Goal: Information Seeking & Learning: Learn about a topic

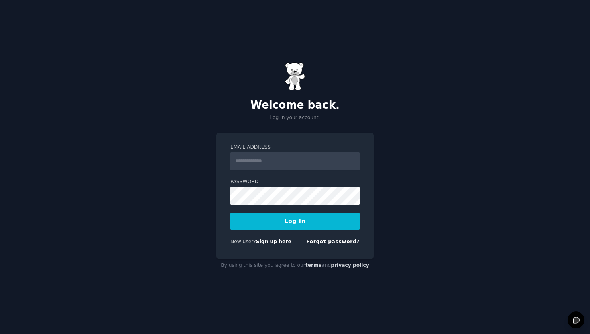
drag, startPoint x: 0, startPoint y: 0, endPoint x: 288, endPoint y: 161, distance: 330.0
click at [288, 161] on input "Email Address" at bounding box center [294, 161] width 129 height 18
type input "**********"
click at [273, 204] on form "**********" at bounding box center [294, 196] width 129 height 104
click at [316, 219] on button "Log In" at bounding box center [294, 221] width 129 height 17
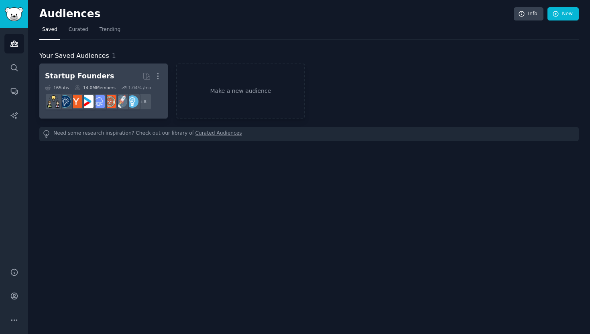
click at [82, 76] on div "Startup Founders" at bounding box center [79, 76] width 69 height 10
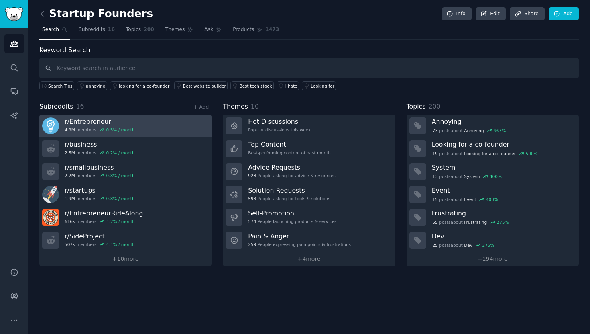
click at [121, 125] on h3 "r/ Entrepreneur" at bounding box center [100, 121] width 70 height 8
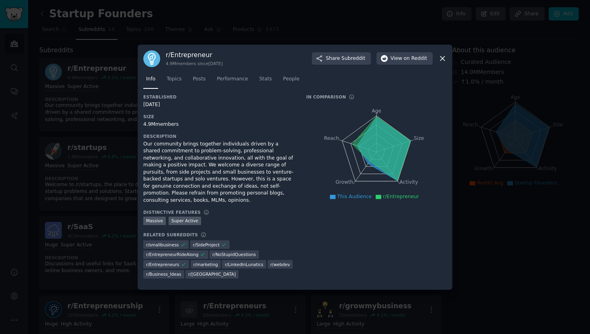
click at [254, 189] on div "Our community brings together individuals driven by a shared commitment to prob…" at bounding box center [219, 172] width 152 height 63
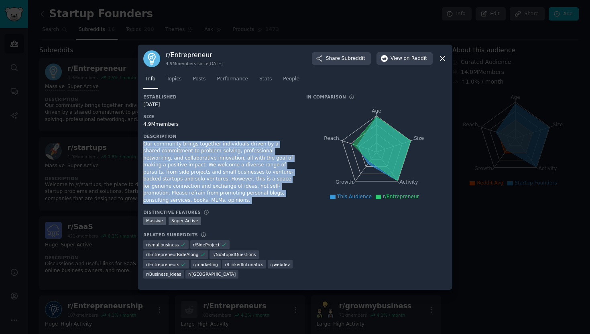
click at [254, 189] on div "Our community brings together individuals driven by a shared commitment to prob…" at bounding box center [219, 172] width 152 height 63
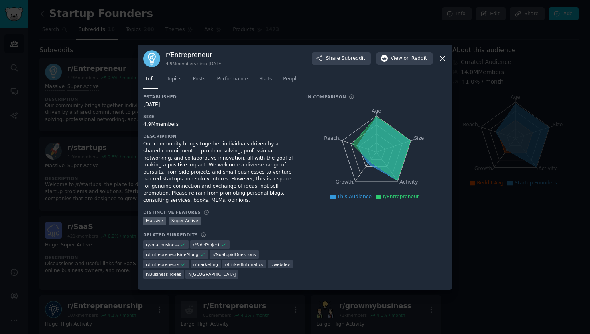
click at [254, 189] on div "Our community brings together individuals driven by a shared commitment to prob…" at bounding box center [219, 172] width 152 height 63
click at [249, 190] on div "Our community brings together individuals driven by a shared commitment to prob…" at bounding box center [219, 172] width 152 height 63
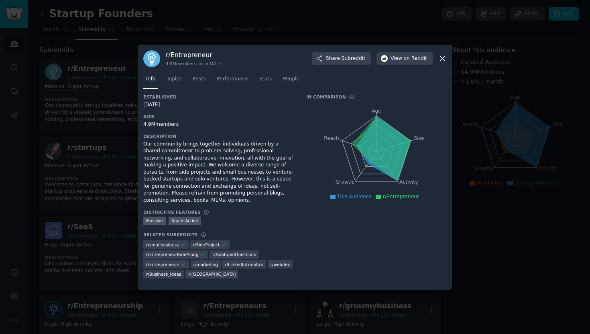
click at [442, 63] on icon at bounding box center [442, 58] width 8 height 8
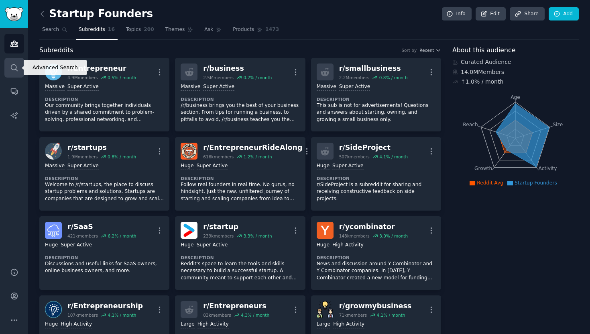
click at [12, 67] on icon "Sidebar" at bounding box center [14, 67] width 8 height 8
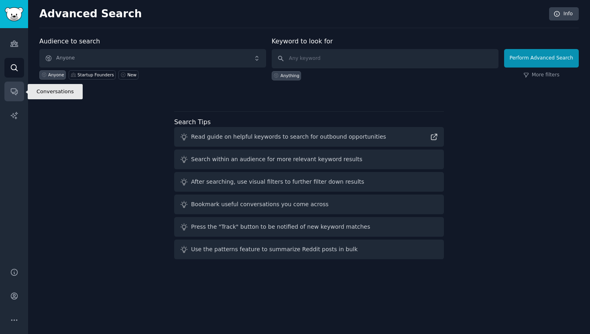
click at [15, 89] on icon "Sidebar" at bounding box center [14, 91] width 8 height 8
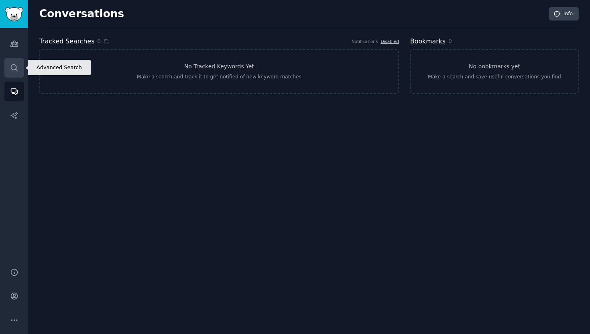
click at [17, 67] on icon "Sidebar" at bounding box center [14, 67] width 8 height 8
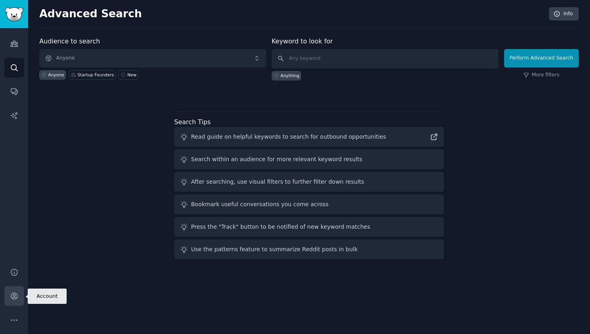
click at [16, 293] on icon "Sidebar" at bounding box center [14, 296] width 6 height 6
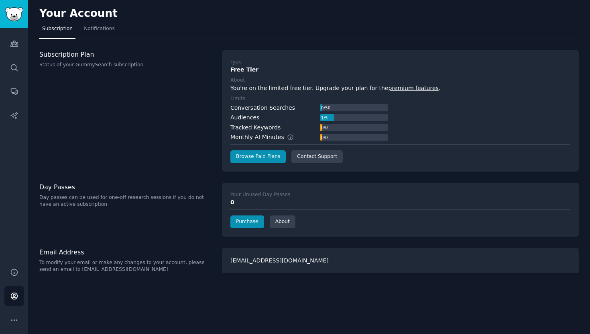
click at [393, 86] on link "premium features" at bounding box center [414, 88] width 50 height 6
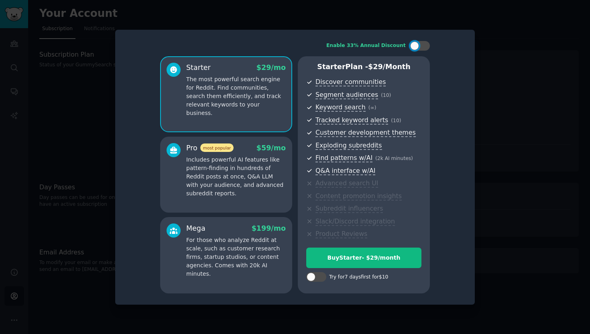
click at [226, 198] on div "Pro most popular $ 59 /mo Includes powerful AI features like pattern-finding in…" at bounding box center [226, 175] width 132 height 76
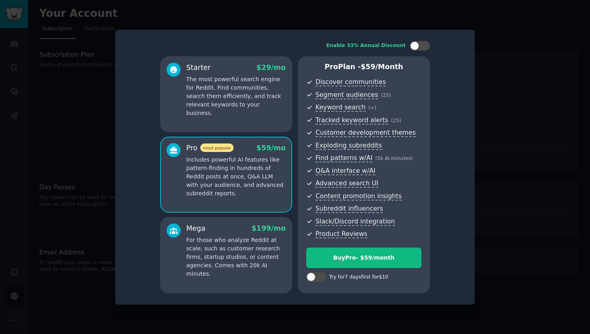
click at [218, 236] on p "For those who analyze Reddit at scale, such as customer research firms, startup…" at bounding box center [236, 257] width 100 height 42
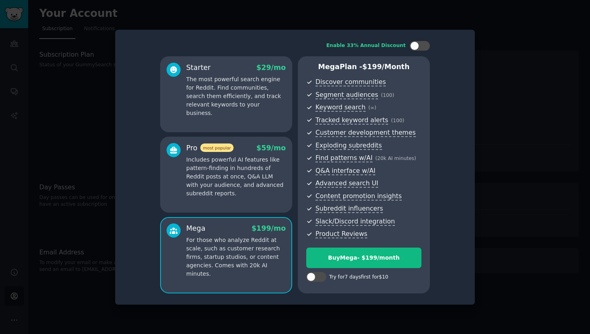
click at [256, 104] on p "The most powerful search engine for Reddit. Find communities, search them effic…" at bounding box center [236, 96] width 100 height 42
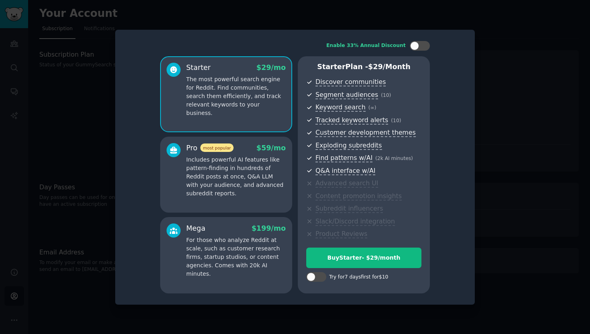
click at [532, 80] on div at bounding box center [295, 167] width 590 height 334
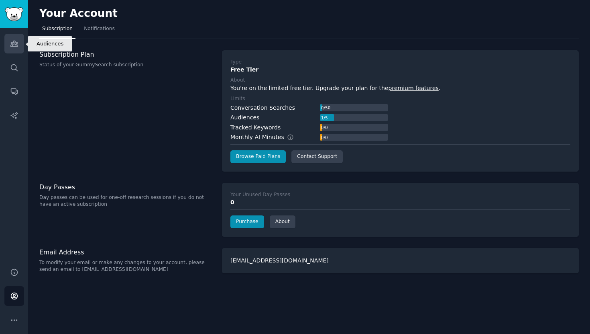
click at [11, 46] on icon "Sidebar" at bounding box center [14, 43] width 8 height 8
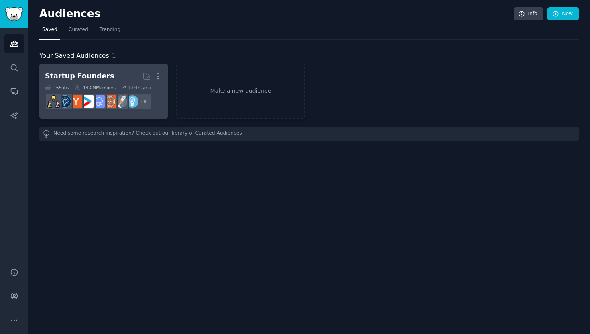
click at [126, 75] on h2 "Startup Founders More" at bounding box center [103, 76] width 117 height 14
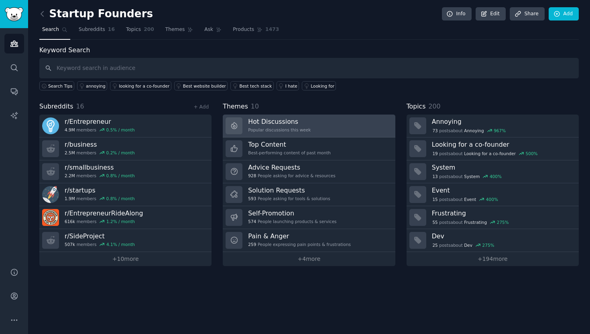
click at [288, 126] on div "Hot Discussions Popular discussions this week" at bounding box center [279, 125] width 63 height 17
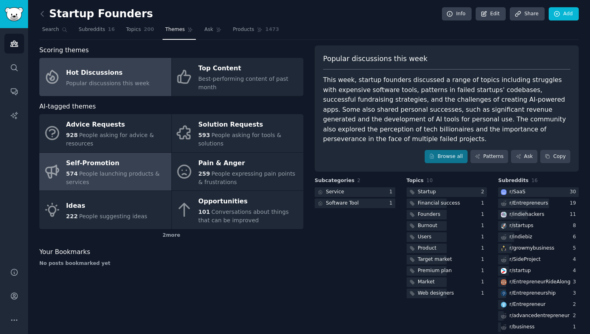
click at [132, 177] on div "574 People launching products & services" at bounding box center [116, 177] width 101 height 17
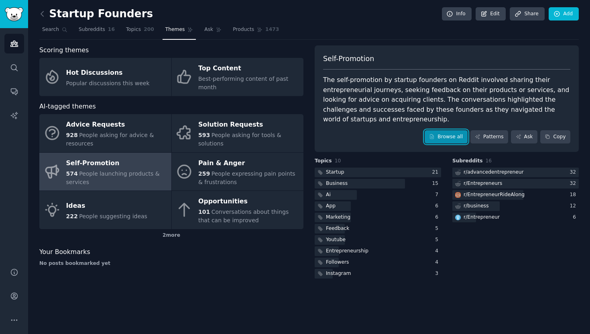
click at [462, 141] on link "Browse all" at bounding box center [446, 137] width 43 height 14
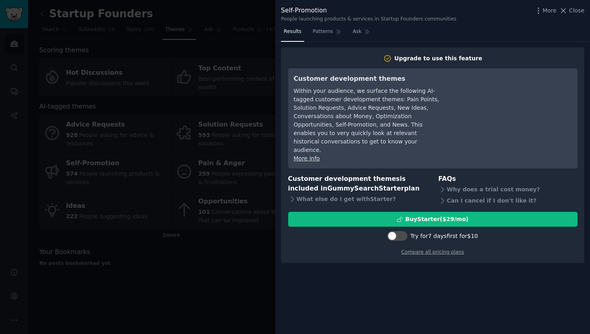
click at [234, 92] on div at bounding box center [295, 167] width 590 height 334
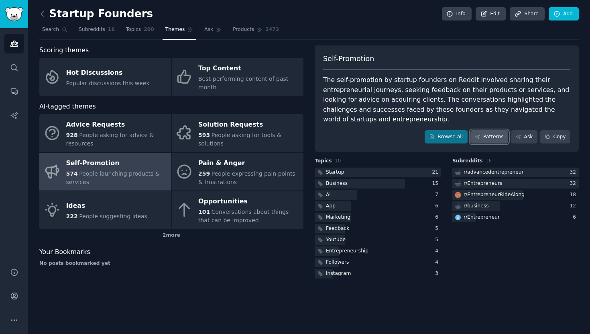
click at [501, 140] on link "Patterns" at bounding box center [490, 137] width 38 height 14
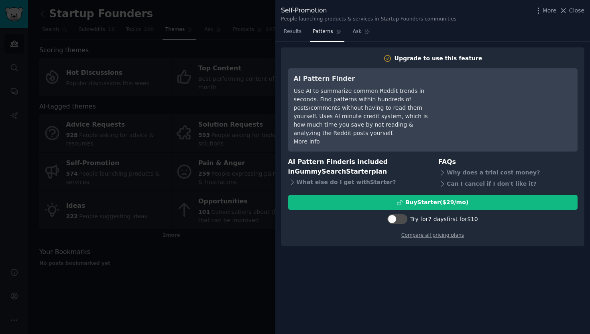
click at [440, 62] on div "Upgrade to use this feature" at bounding box center [439, 58] width 88 height 8
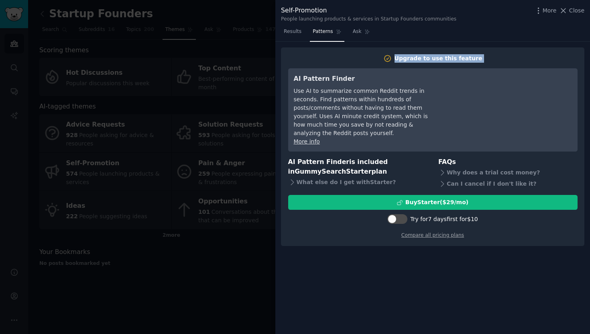
click at [440, 62] on div "Upgrade to use this feature" at bounding box center [439, 58] width 88 height 8
click at [424, 59] on div "Upgrade to use this feature" at bounding box center [439, 58] width 88 height 8
click at [415, 60] on div "Upgrade to use this feature" at bounding box center [439, 58] width 88 height 8
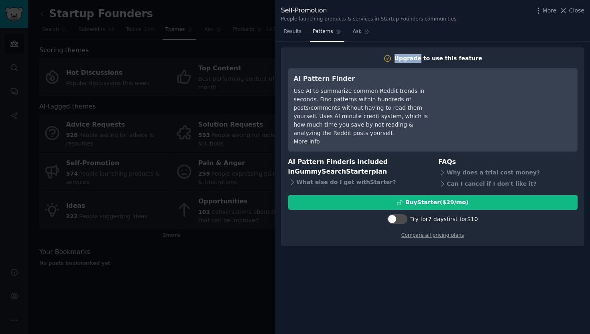
click at [415, 60] on div "Upgrade to use this feature" at bounding box center [439, 58] width 88 height 8
click at [359, 27] on link "Ask" at bounding box center [361, 33] width 23 height 16
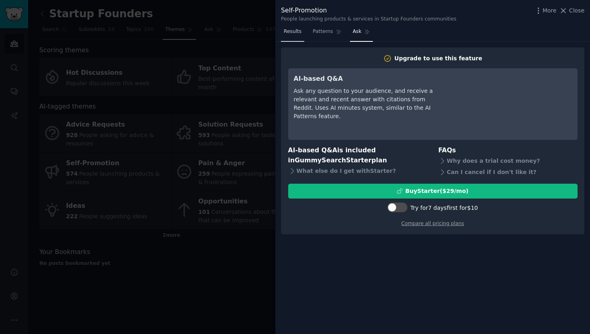
click at [293, 41] on link "Results" at bounding box center [292, 33] width 23 height 16
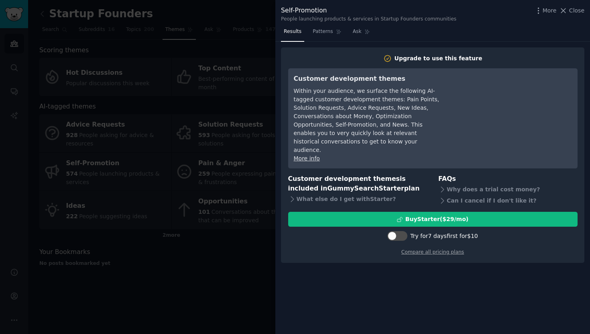
click at [326, 94] on div "Within your audience, we surface the following AI-tagged customer development t…" at bounding box center [367, 120] width 147 height 67
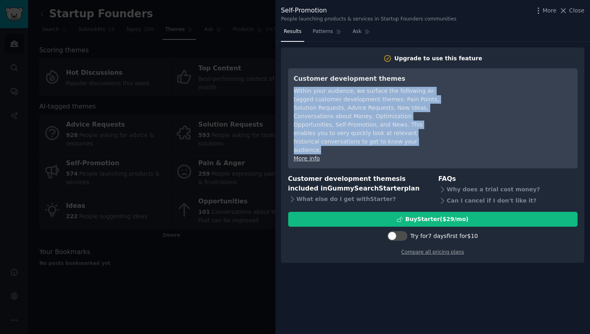
click at [326, 94] on div "Within your audience, we surface the following AI-tagged customer development t…" at bounding box center [367, 120] width 147 height 67
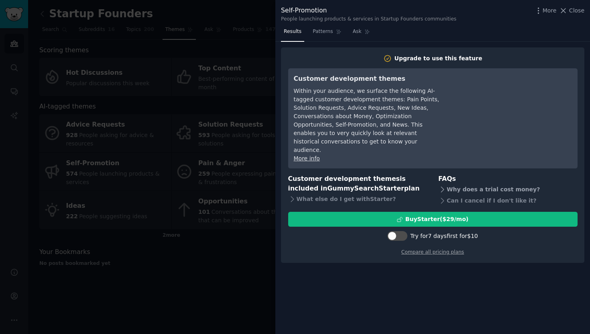
click at [491, 183] on div "Why does a trial cost money?" at bounding box center [507, 188] width 139 height 11
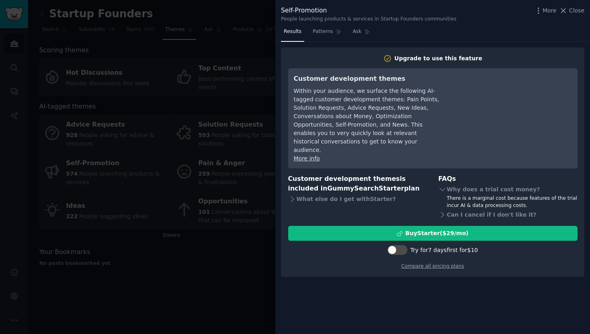
click at [489, 195] on div "There is a marginal cost because features of the trial incur AI & data processi…" at bounding box center [512, 202] width 131 height 14
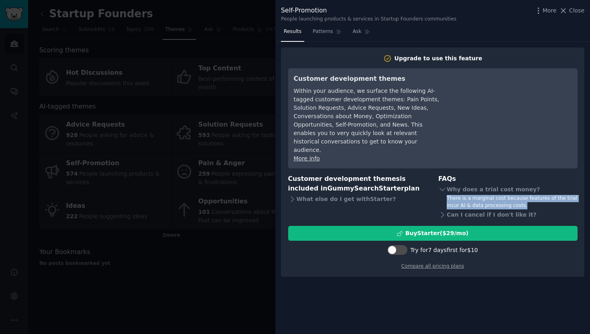
click at [489, 195] on div "There is a marginal cost because features of the trial incur AI & data processi…" at bounding box center [512, 202] width 131 height 14
click at [148, 149] on div at bounding box center [295, 167] width 590 height 334
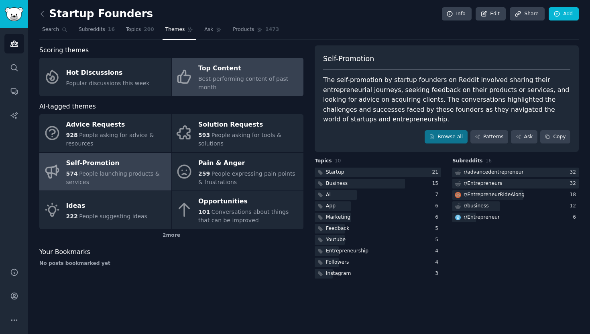
click at [232, 66] on div "Top Content" at bounding box center [248, 68] width 101 height 13
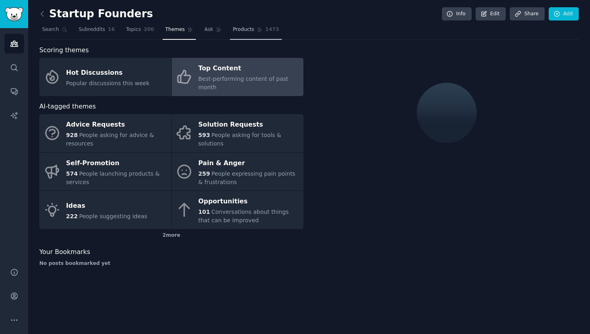
click at [265, 33] on span "1473" at bounding box center [272, 29] width 14 height 7
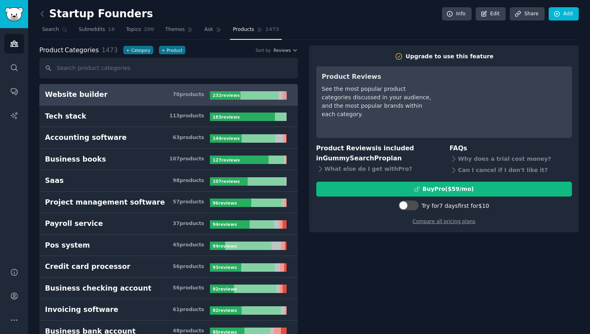
click at [315, 31] on nav "Search Subreddits 16 Topics 200 Themes Ask Products 1473" at bounding box center [309, 31] width 540 height 16
click at [42, 10] on icon at bounding box center [42, 14] width 8 height 8
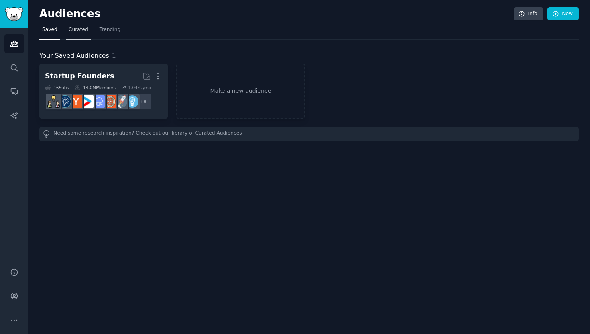
click at [73, 30] on span "Curated" at bounding box center [79, 29] width 20 height 7
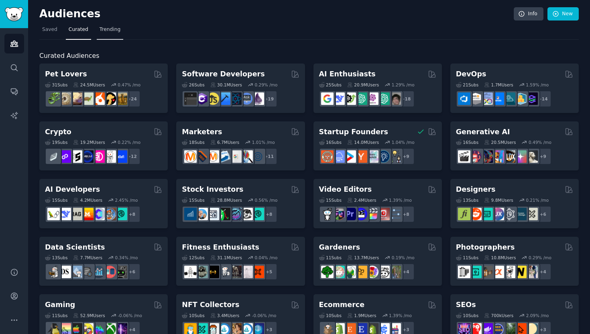
click at [106, 31] on span "Trending" at bounding box center [110, 29] width 21 height 7
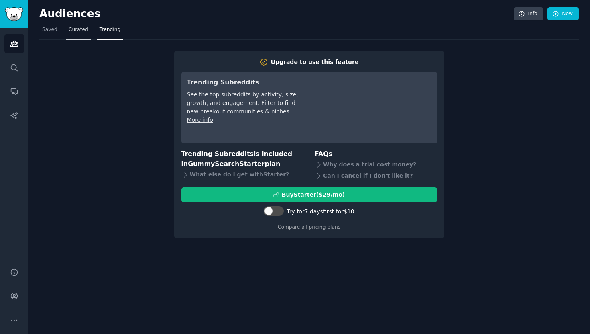
click at [75, 30] on span "Curated" at bounding box center [79, 29] width 20 height 7
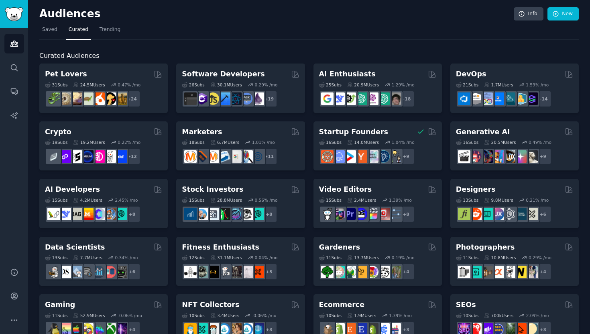
click at [123, 57] on h2 "Curated Audiences" at bounding box center [309, 56] width 540 height 10
click at [131, 55] on h2 "Curated Audiences" at bounding box center [309, 56] width 540 height 10
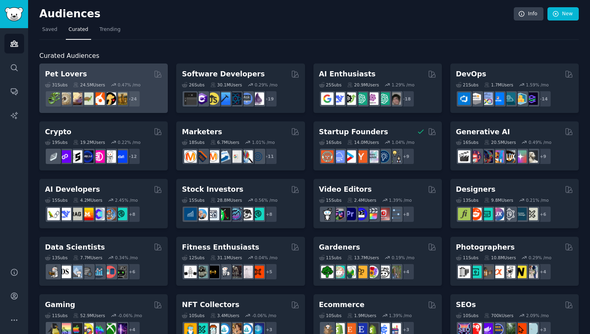
click at [117, 74] on div "Pet Lovers" at bounding box center [103, 74] width 117 height 10
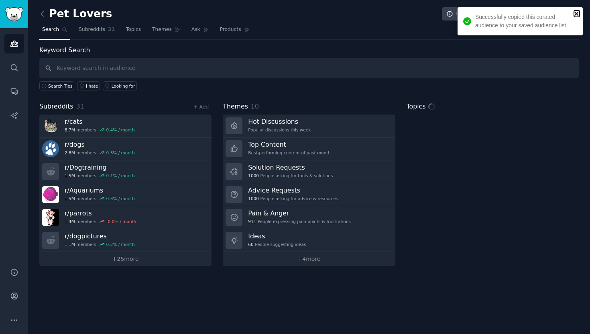
click at [577, 12] on icon "close" at bounding box center [577, 13] width 6 height 6
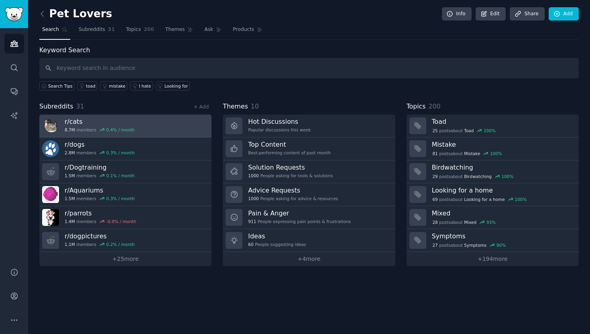
click at [162, 118] on link "r/ cats 8.7M members 0.4 % / month" at bounding box center [125, 125] width 172 height 23
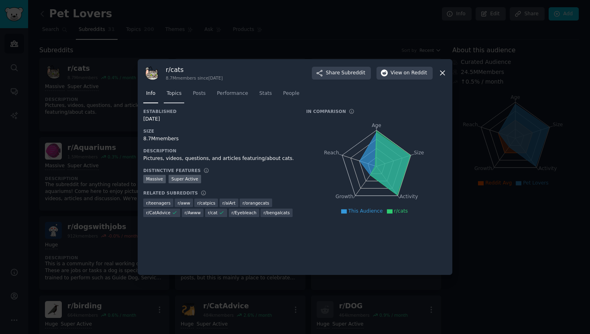
click at [168, 92] on span "Topics" at bounding box center [174, 93] width 15 height 7
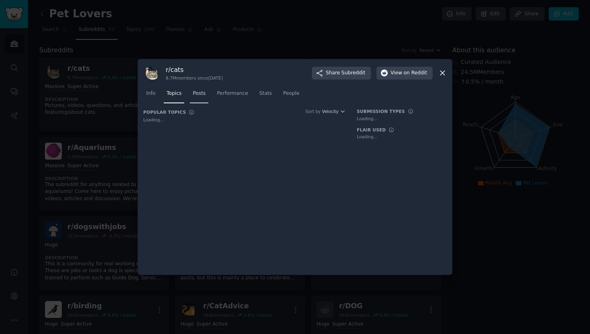
click at [199, 94] on span "Posts" at bounding box center [199, 93] width 13 height 7
click at [236, 94] on span "Performance" at bounding box center [232, 93] width 31 height 7
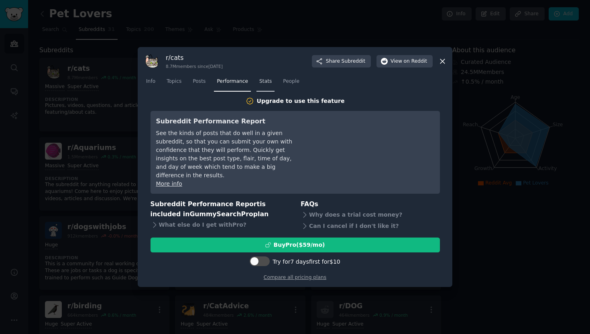
click at [273, 88] on link "Stats" at bounding box center [266, 83] width 18 height 16
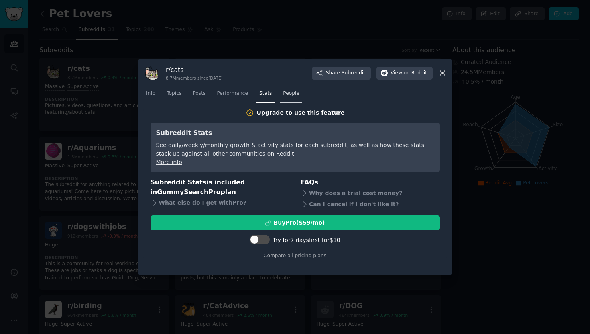
click at [294, 87] on link "People" at bounding box center [291, 95] width 22 height 16
click at [249, 153] on div "See the top contributors in each subreddit, their contributions, and the other …" at bounding box center [295, 149] width 278 height 17
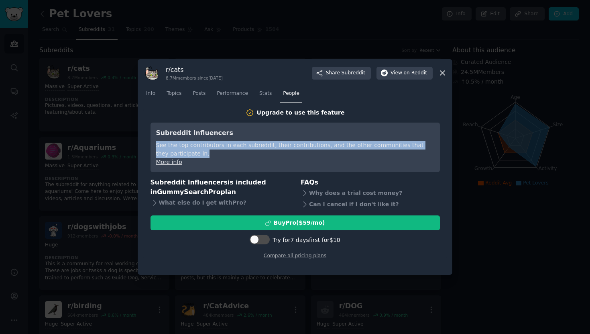
click at [249, 153] on div "See the top contributors in each subreddit, their contributions, and the other …" at bounding box center [295, 149] width 278 height 17
click at [255, 150] on div "See the top contributors in each subreddit, their contributions, and the other …" at bounding box center [295, 149] width 278 height 17
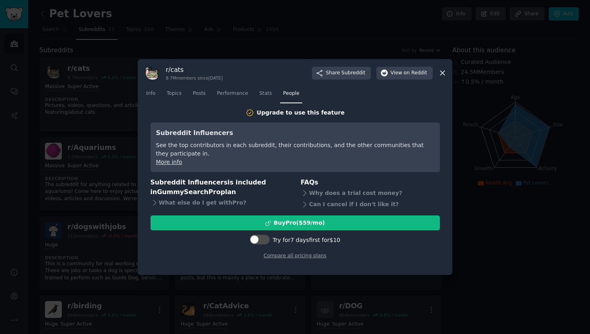
click at [255, 150] on div "See the top contributors in each subreddit, their contributions, and the other …" at bounding box center [295, 149] width 278 height 17
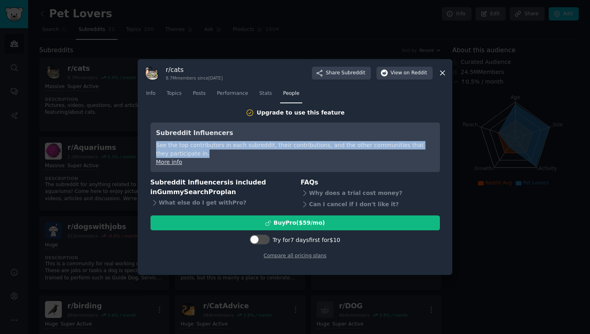
click at [255, 150] on div "See the top contributors in each subreddit, their contributions, and the other …" at bounding box center [295, 149] width 278 height 17
click at [257, 150] on div "See the top contributors in each subreddit, their contributions, and the other …" at bounding box center [295, 149] width 278 height 17
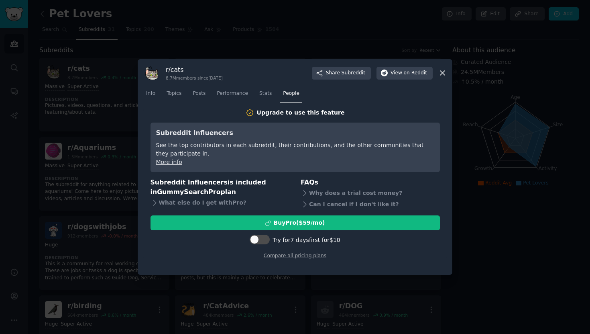
click at [257, 150] on div "See the top contributors in each subreddit, their contributions, and the other …" at bounding box center [295, 149] width 278 height 17
click at [411, 69] on span "on Reddit" at bounding box center [415, 72] width 23 height 7
click at [438, 73] on icon at bounding box center [442, 73] width 8 height 8
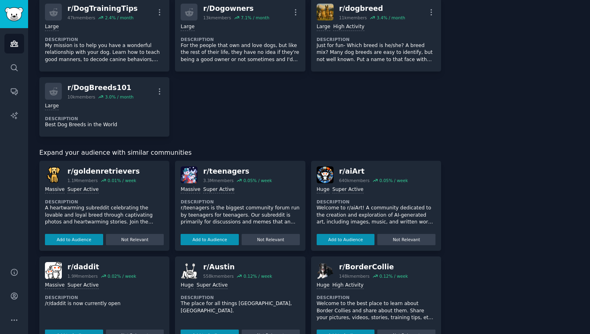
scroll to position [627, 0]
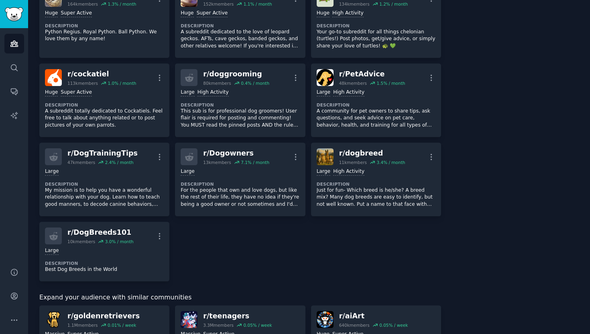
click at [166, 295] on span "Expand your audience with similar communities" at bounding box center [115, 297] width 152 height 10
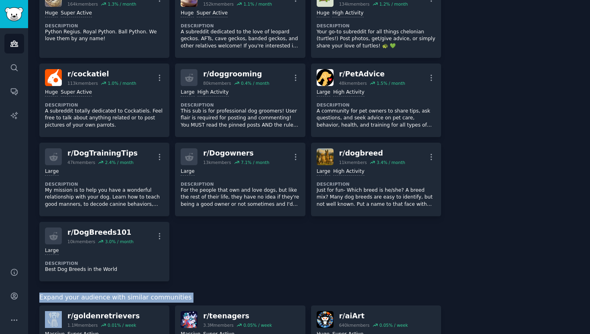
click at [166, 295] on span "Expand your audience with similar communities" at bounding box center [115, 297] width 152 height 10
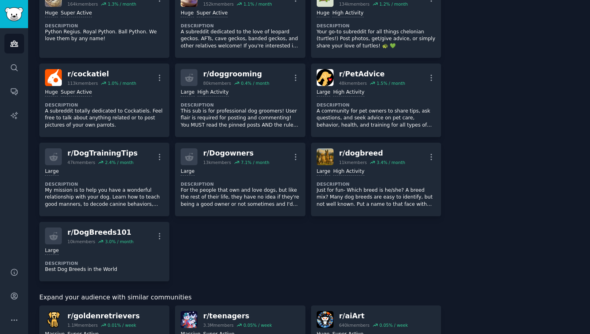
click at [170, 292] on span "Expand your audience with similar communities" at bounding box center [115, 297] width 152 height 10
click at [167, 295] on span "Expand your audience with similar communities" at bounding box center [115, 297] width 152 height 10
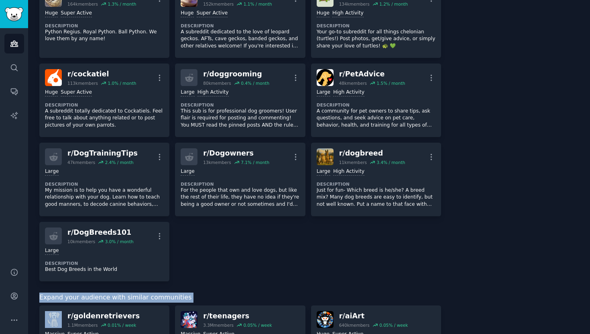
click at [167, 295] on span "Expand your audience with similar communities" at bounding box center [115, 297] width 152 height 10
click at [200, 285] on div "Subreddits Sort by Recent r/ cats 8.7M members 0.4 % / month More Massive Super…" at bounding box center [240, 49] width 402 height 1263
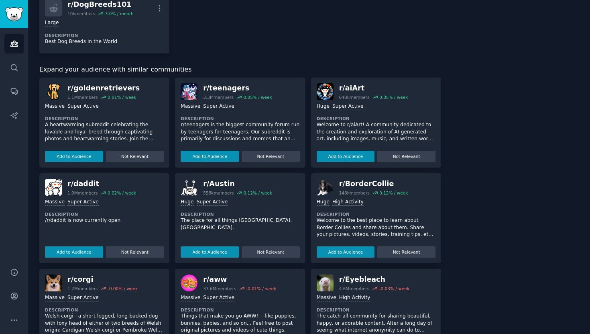
scroll to position [859, 0]
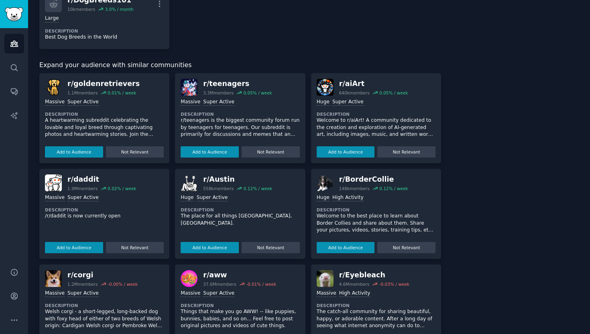
click at [138, 67] on span "Expand your audience with similar communities" at bounding box center [115, 65] width 152 height 10
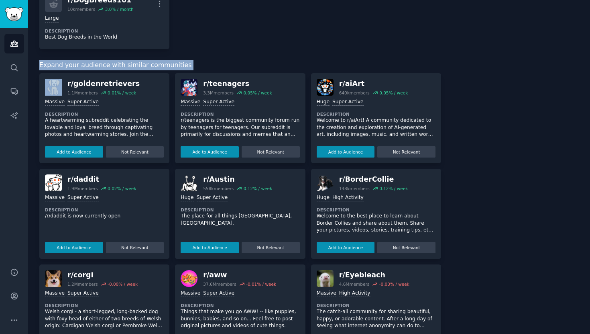
click at [138, 67] on span "Expand your audience with similar communities" at bounding box center [115, 65] width 152 height 10
click at [148, 66] on span "Expand your audience with similar communities" at bounding box center [115, 65] width 152 height 10
click at [153, 66] on span "Expand your audience with similar communities" at bounding box center [115, 65] width 152 height 10
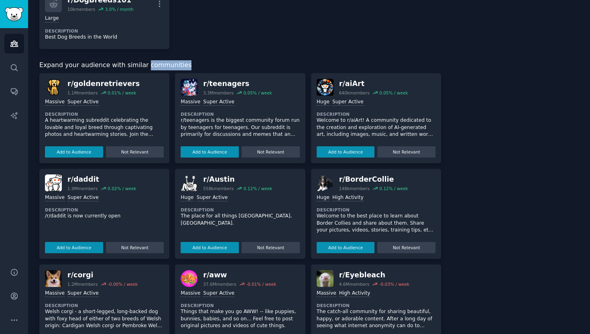
click at [153, 66] on span "Expand your audience with similar communities" at bounding box center [115, 65] width 152 height 10
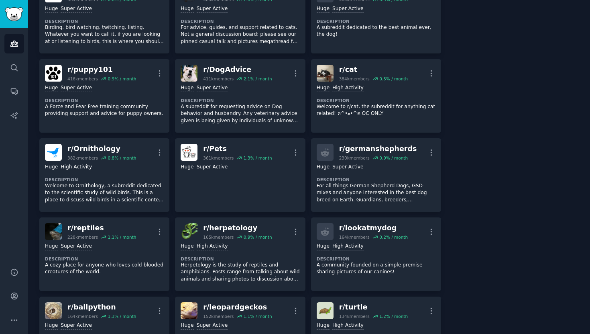
scroll to position [0, 0]
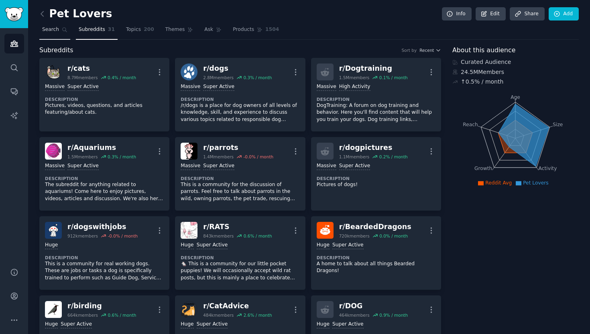
click at [50, 27] on span "Search" at bounding box center [50, 29] width 17 height 7
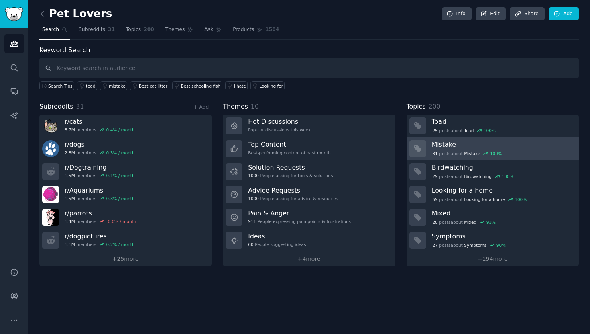
click at [449, 147] on h3 "Mistake" at bounding box center [502, 144] width 141 height 8
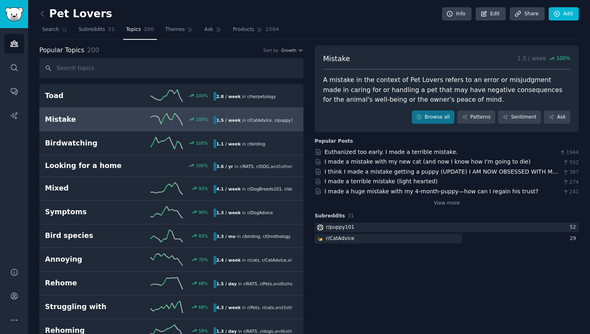
click at [380, 96] on div "A mistake in the context of Pet Lovers refers to an error or misjudgment made i…" at bounding box center [446, 90] width 247 height 30
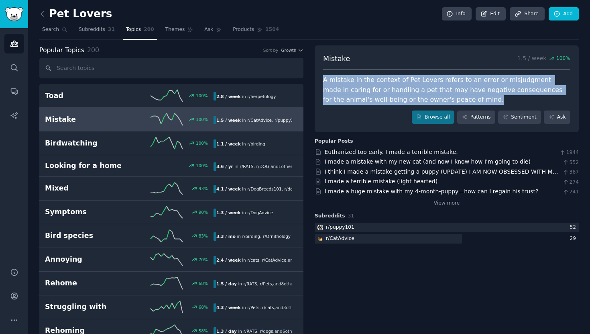
click at [380, 96] on div "A mistake in the context of Pet Lovers refers to an error or misjudgment made i…" at bounding box center [446, 90] width 247 height 30
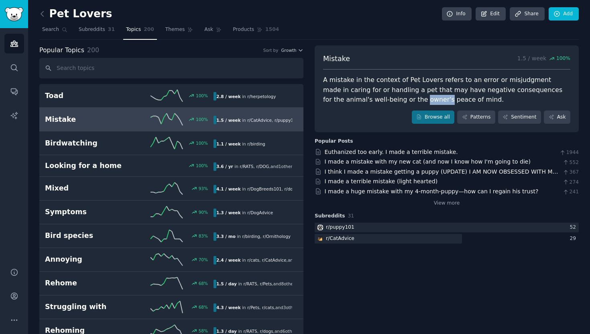
click at [380, 96] on div "A mistake in the context of Pet Lovers refers to an error or misjudgment made i…" at bounding box center [446, 90] width 247 height 30
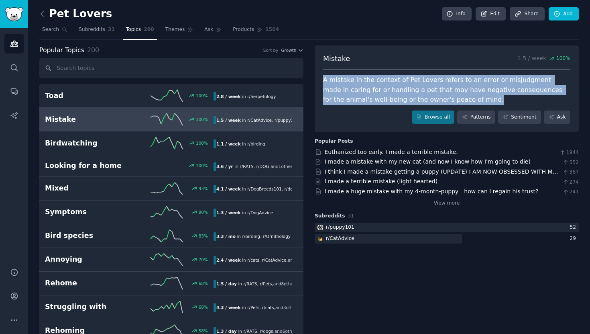
click at [380, 96] on div "A mistake in the context of Pet Lovers refers to an error or misjudgment made i…" at bounding box center [446, 90] width 247 height 30
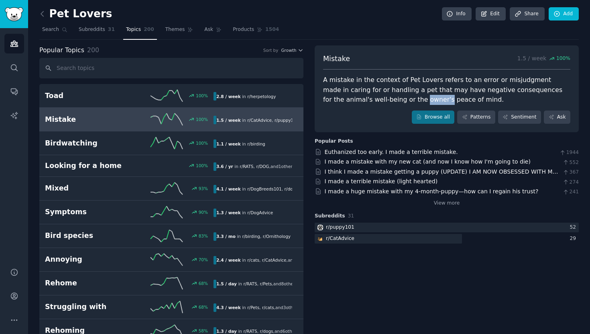
click at [380, 96] on div "A mistake in the context of Pet Lovers refers to an error or misjudgment made i…" at bounding box center [446, 90] width 247 height 30
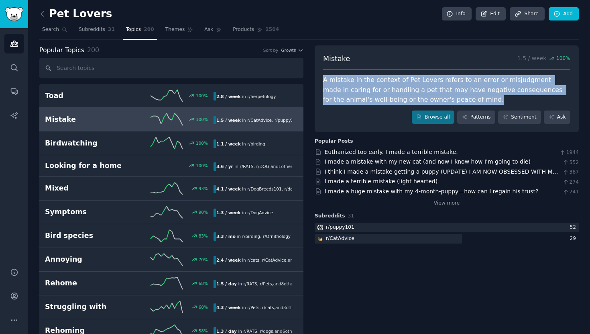
click at [380, 96] on div "A mistake in the context of Pet Lovers refers to an error or misjudgment made i…" at bounding box center [446, 90] width 247 height 30
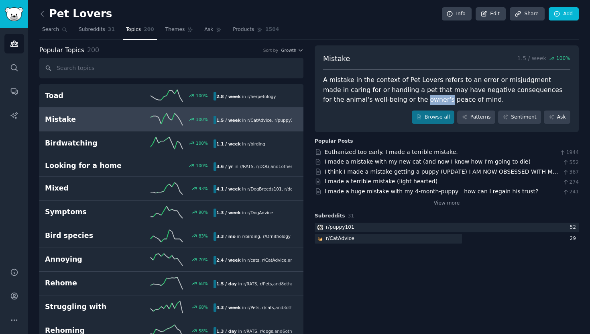
click at [380, 96] on div "A mistake in the context of Pet Lovers refers to an error or misjudgment made i…" at bounding box center [446, 90] width 247 height 30
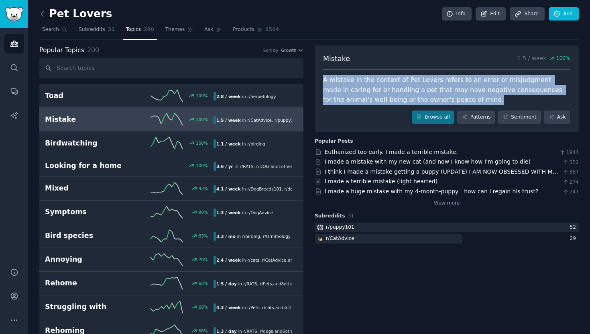
click at [380, 96] on div "A mistake in the context of Pet Lovers refers to an error or misjudgment made i…" at bounding box center [446, 90] width 247 height 30
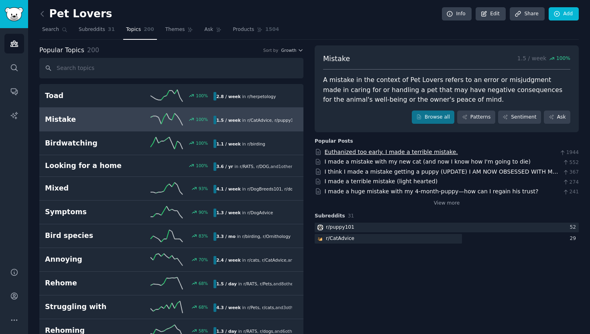
click at [364, 153] on link "Euthanized too early. I made a terrible mistake." at bounding box center [391, 152] width 133 height 6
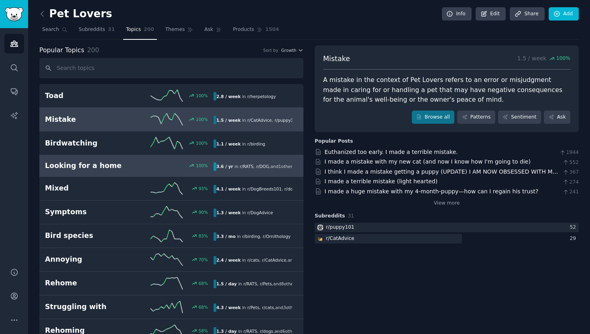
click at [192, 170] on div "Looking for a home 100 % 3.6 / yr in r/ RATS , r/ DOG , and 1 other" at bounding box center [171, 166] width 253 height 10
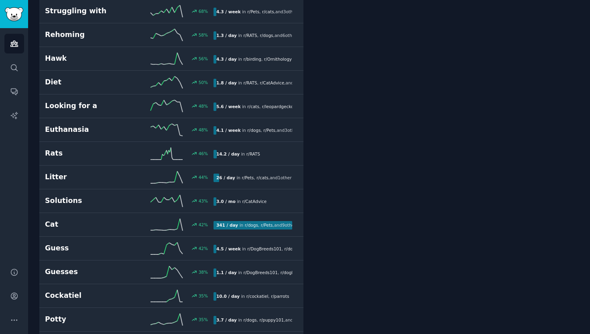
scroll to position [318, 0]
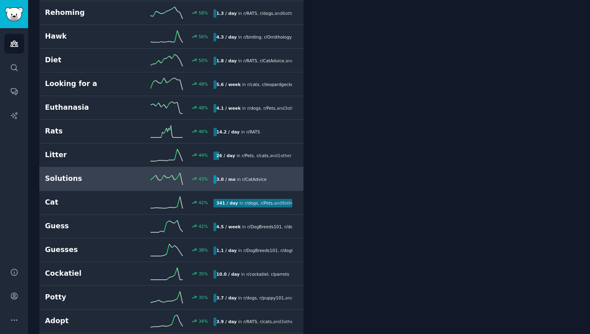
click at [267, 173] on div "Solutions 43 % 3.0 / mo in r/ CatAdvice" at bounding box center [171, 179] width 253 height 12
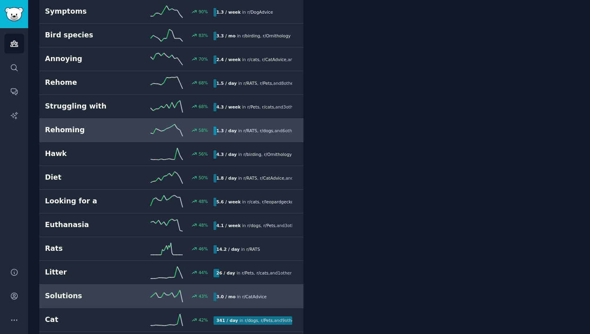
scroll to position [205, 0]
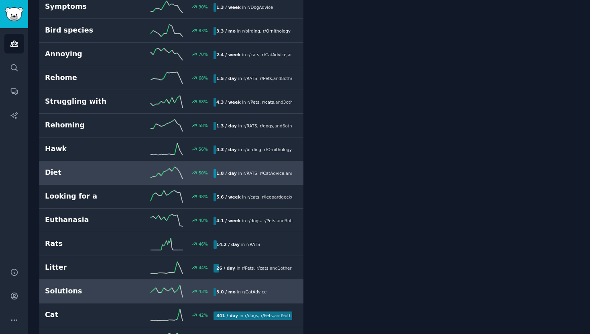
click at [261, 179] on link "Diet 50 % 1.8 / day in r/ RATS , r/ CatAdvice , and 5 other s" at bounding box center [171, 173] width 264 height 24
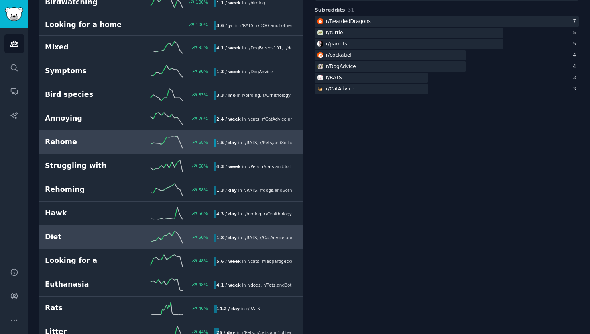
scroll to position [151, 0]
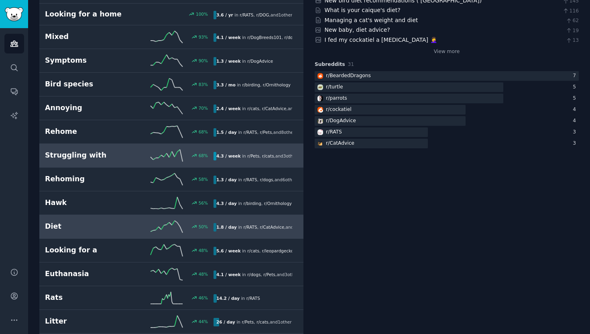
click at [254, 162] on link "Struggling with 68 % 4.3 / week in r/ Pets , r/ cats , and 3 other s" at bounding box center [171, 156] width 264 height 24
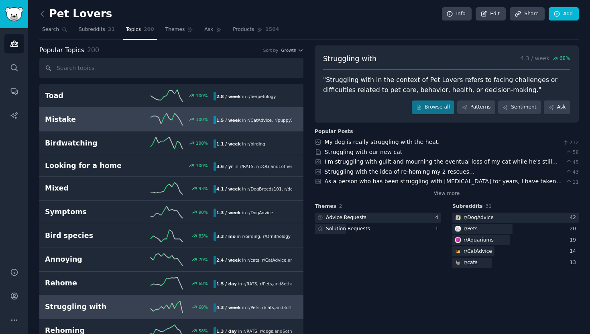
click at [207, 110] on link "Mistake 100 % 1.5 / week in r/ CatAdvice , r/ puppy101 100% increase in mention…" at bounding box center [171, 120] width 264 height 24
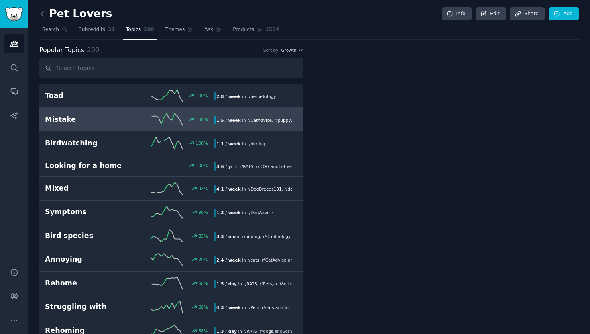
click at [207, 110] on link "Mistake 100 % 1.5 / week in r/ CatAdvice , r/ puppy101 100% increase in mention…" at bounding box center [171, 120] width 264 height 24
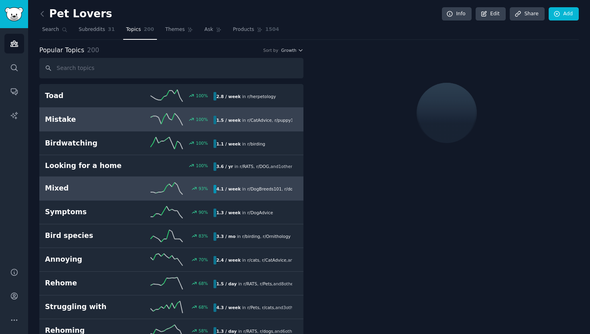
click at [175, 191] on icon at bounding box center [167, 188] width 32 height 12
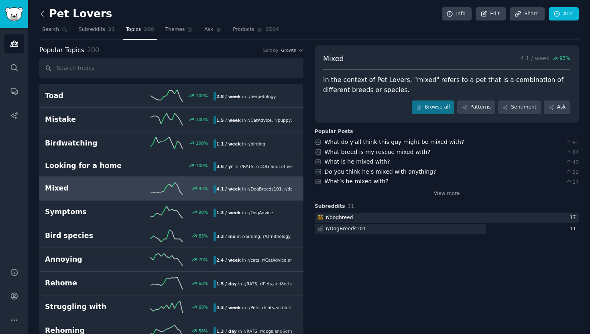
click at [39, 11] on icon at bounding box center [42, 14] width 8 height 8
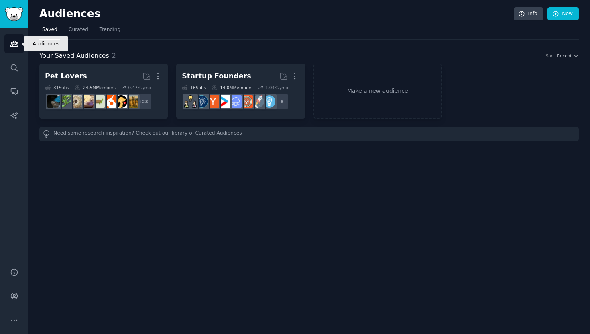
click at [12, 45] on icon "Sidebar" at bounding box center [13, 44] width 7 height 6
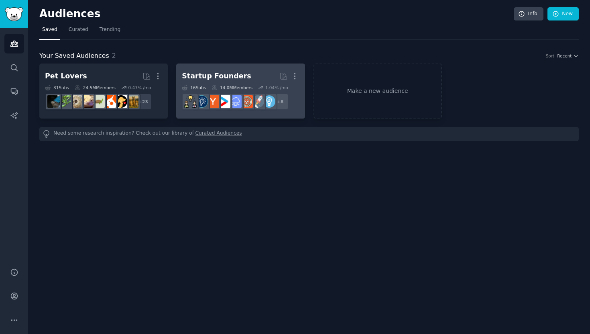
click at [218, 73] on div "Startup Founders" at bounding box center [216, 76] width 69 height 10
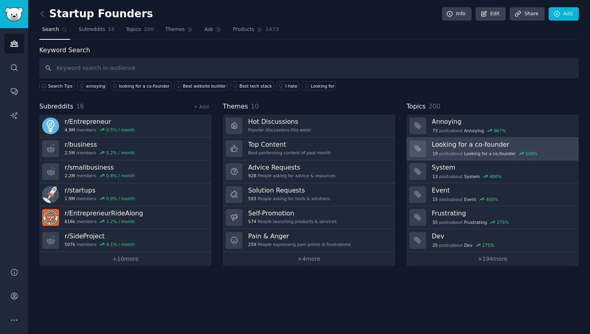
click at [450, 141] on h3 "Looking for a co-founder" at bounding box center [502, 144] width 141 height 8
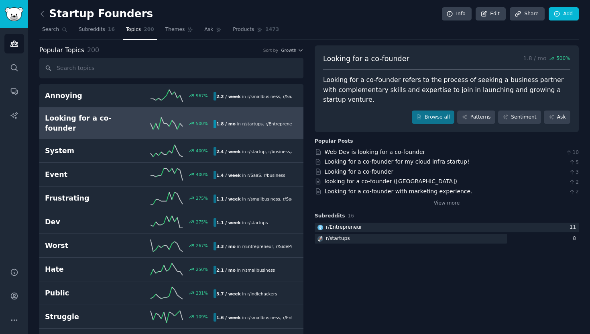
click at [282, 124] on div "Looking for a co-founder 500 % 1.8 / mo in r/ startups , r/ Entrepreneur" at bounding box center [171, 123] width 253 height 20
click at [413, 88] on div "Looking for a co-founder refers to the process of seeking a business partner wi…" at bounding box center [446, 90] width 247 height 30
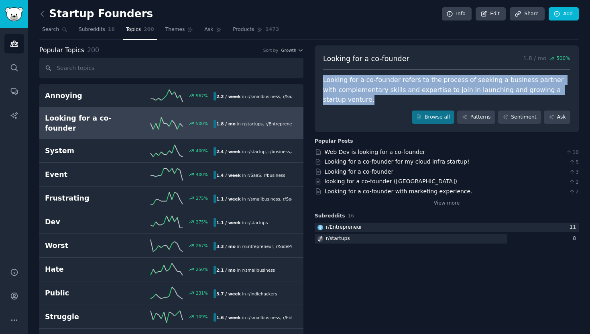
click at [413, 88] on div "Looking for a co-founder refers to the process of seeking a business partner wi…" at bounding box center [446, 90] width 247 height 30
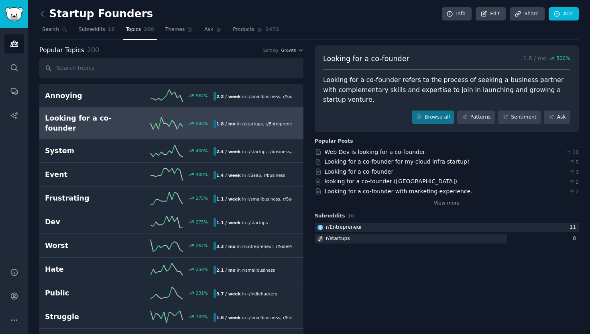
click at [413, 88] on div "Looking for a co-founder refers to the process of seeking a business partner wi…" at bounding box center [446, 90] width 247 height 30
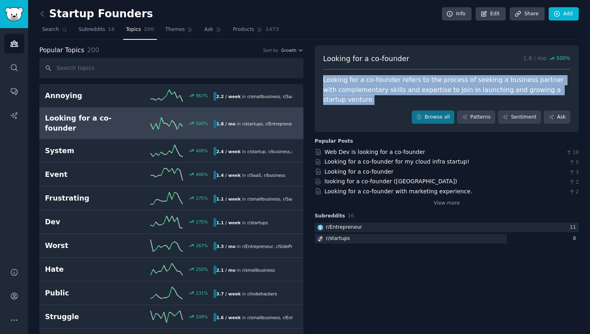
click at [413, 88] on div "Looking for a co-founder refers to the process of seeking a business partner wi…" at bounding box center [446, 90] width 247 height 30
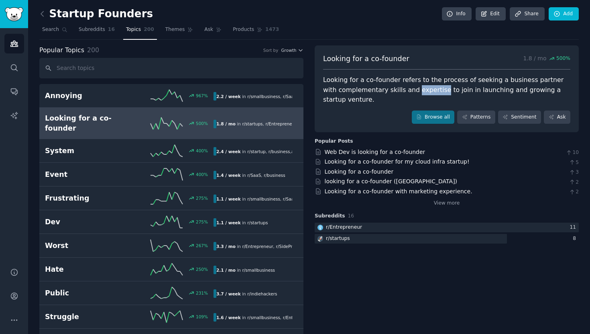
click at [413, 88] on div "Looking for a co-founder refers to the process of seeking a business partner wi…" at bounding box center [446, 90] width 247 height 30
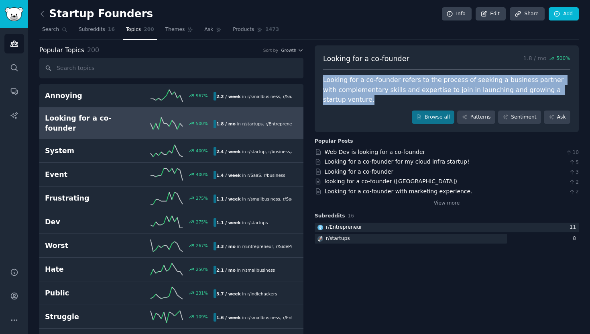
click at [413, 88] on div "Looking for a co-founder refers to the process of seeking a business partner wi…" at bounding box center [446, 90] width 247 height 30
click at [401, 92] on div "Looking for a co-founder refers to the process of seeking a business partner wi…" at bounding box center [446, 90] width 247 height 30
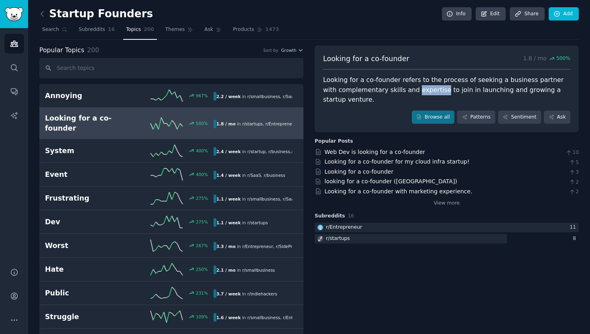
click at [401, 92] on div "Looking for a co-founder refers to the process of seeking a business partner wi…" at bounding box center [446, 90] width 247 height 30
click at [402, 92] on div "Looking for a co-founder refers to the process of seeking a business partner wi…" at bounding box center [446, 90] width 247 height 30
click at [393, 149] on link "Web Dev is looking for a co-founder" at bounding box center [375, 152] width 101 height 6
click at [401, 158] on link "Looking for a co-founder for my cloud infra startup!" at bounding box center [397, 161] width 145 height 6
click at [371, 188] on link "Looking for a co-founder with marketing experience." at bounding box center [399, 191] width 148 height 6
